Goal: Find specific page/section: Find specific page/section

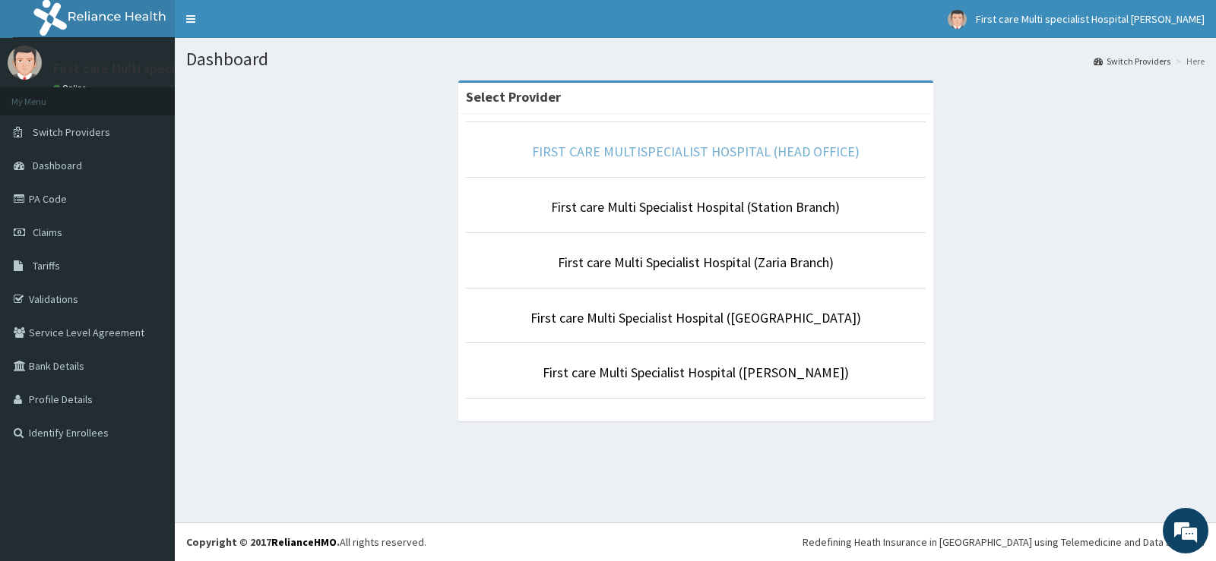
click at [676, 160] on link "FIRST CARE MULTISPECIALIST HOSPITAL (HEAD OFFICE)" at bounding box center [695, 151] width 327 height 17
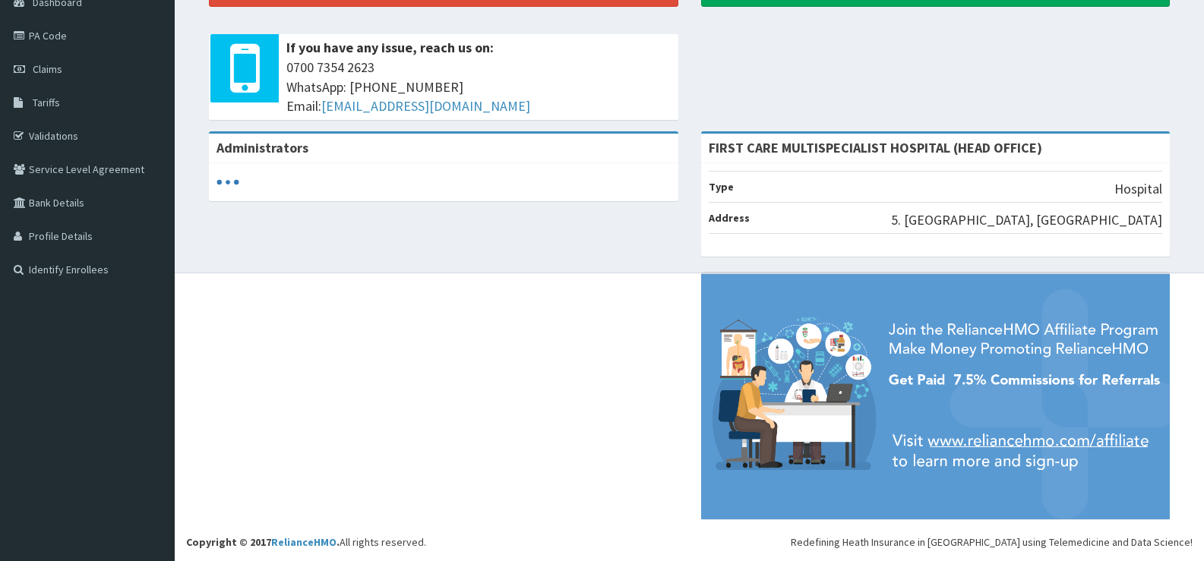
scroll to position [163, 0]
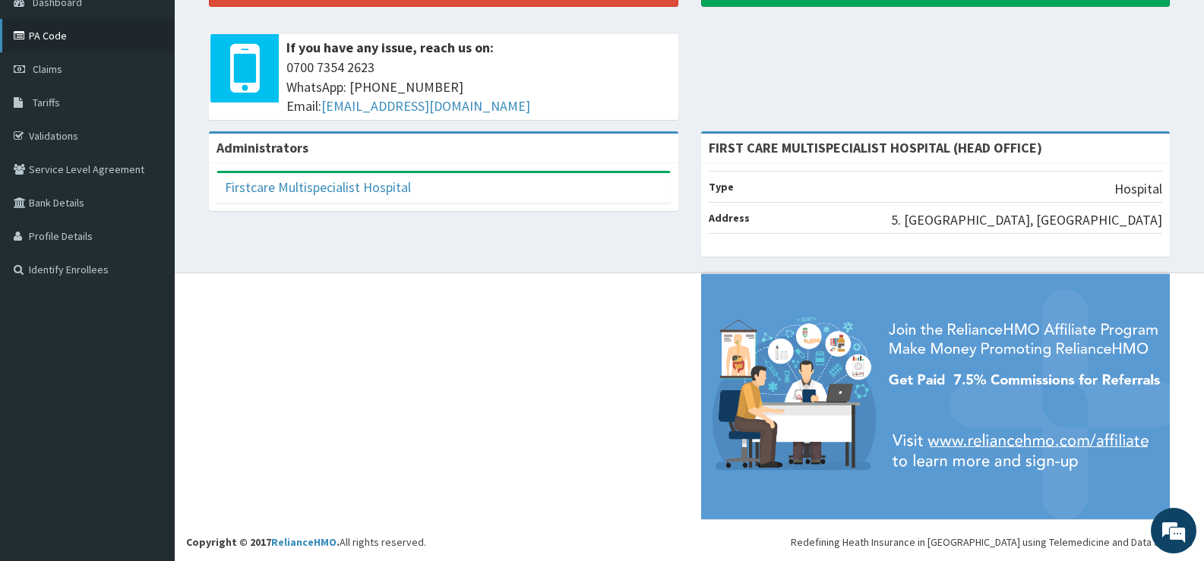
click at [73, 30] on link "PA Code" at bounding box center [87, 35] width 175 height 33
